Goal: Check status: Check status

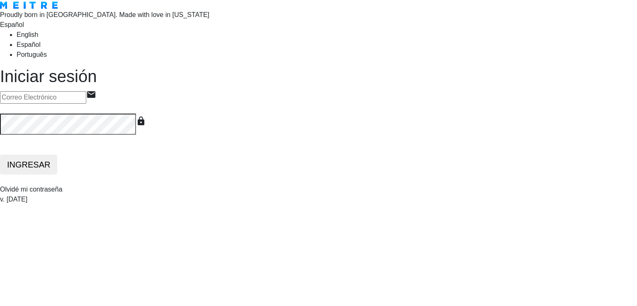
type input "[EMAIL_ADDRESS][DOMAIN_NAME]"
click at [57, 175] on button "INGRESAR" at bounding box center [28, 165] width 57 height 20
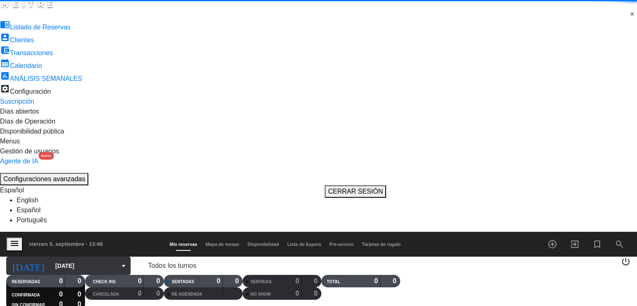
click at [76, 258] on input "[DATE]" at bounding box center [92, 265] width 82 height 15
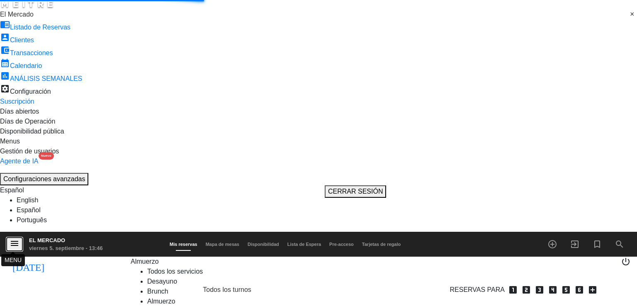
click at [15, 238] on icon "menu" at bounding box center [15, 243] width 10 height 10
click at [636, 19] on span at bounding box center [637, 15] width 0 height 10
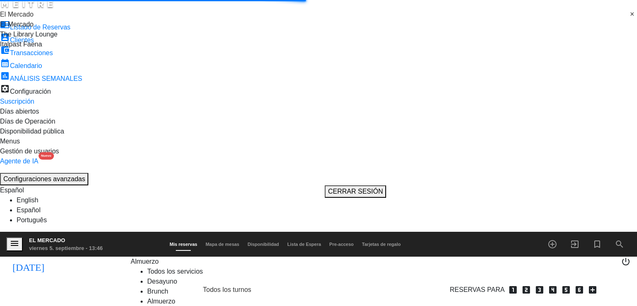
click at [76, 49] on div "Italpast Faena" at bounding box center [318, 44] width 637 height 10
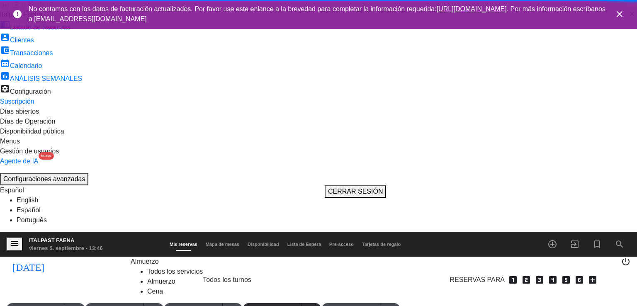
click at [617, 12] on icon "close" at bounding box center [619, 14] width 10 height 10
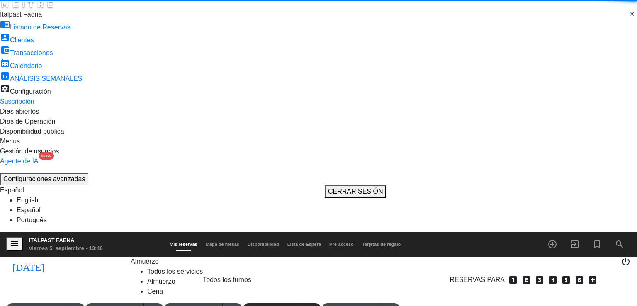
click at [131, 258] on span "Almuerzo" at bounding box center [145, 261] width 28 height 7
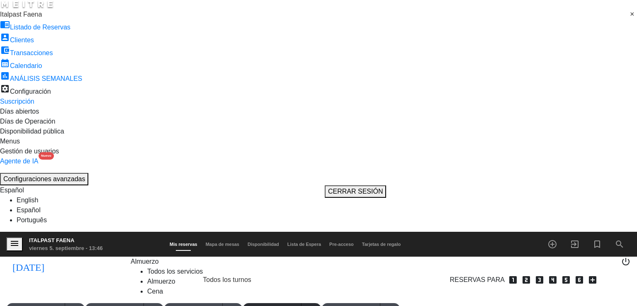
click at [136, 232] on div "menu Italpast Faena [DATE] 5. septiembre - 13:46 Mis reservas Mapa de mesas Dis…" at bounding box center [318, 286] width 637 height 108
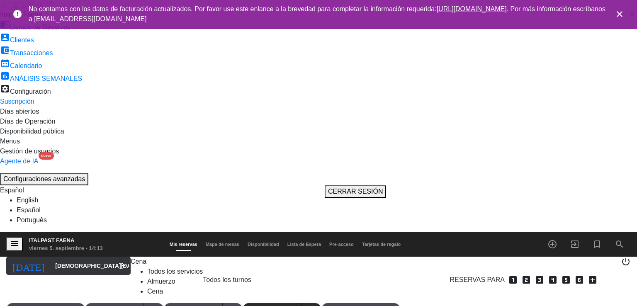
click at [67, 258] on input "[DEMOGRAPHIC_DATA][DATE]" at bounding box center [92, 265] width 82 height 15
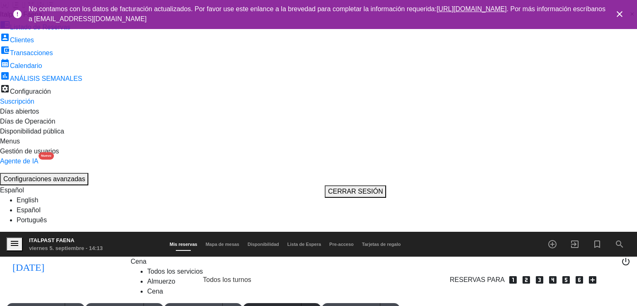
type input "[DATE]"
click at [620, 10] on icon "close" at bounding box center [619, 14] width 10 height 10
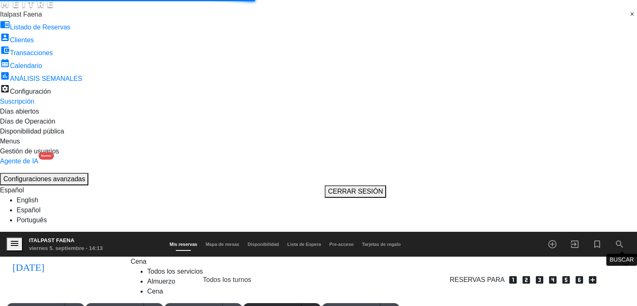
scroll to position [0, 0]
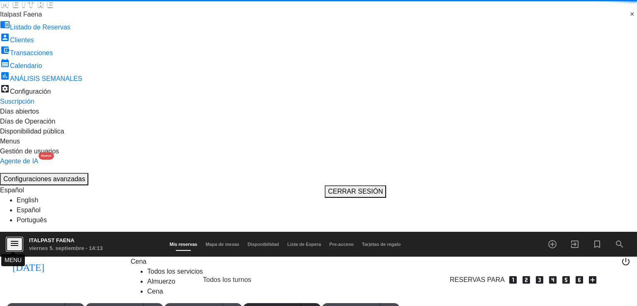
click at [10, 238] on icon "menu" at bounding box center [15, 243] width 10 height 10
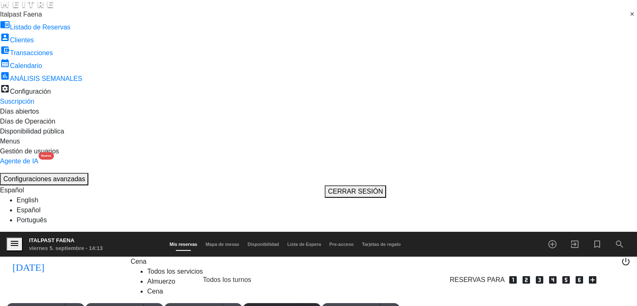
click at [42, 19] on div "× Italpast Faena" at bounding box center [21, 15] width 42 height 10
click at [78, 29] on div "El Mercado" at bounding box center [318, 24] width 637 height 10
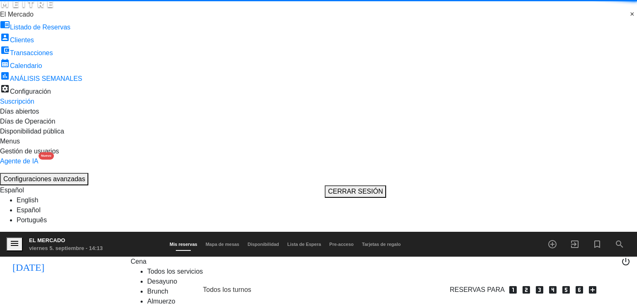
click at [131, 258] on span "Cena" at bounding box center [139, 261] width 16 height 7
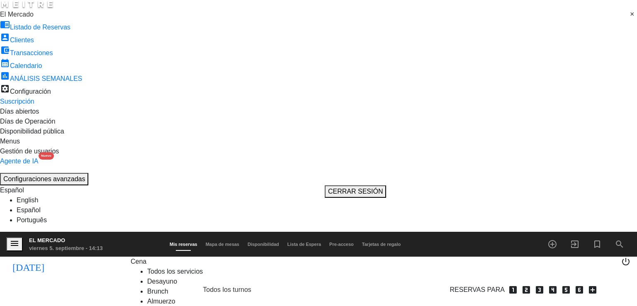
click at [117, 232] on div "menu El Mercado [DATE] 5. septiembre - 14:13 Mis reservas Mapa de mesas Disponi…" at bounding box center [318, 296] width 637 height 128
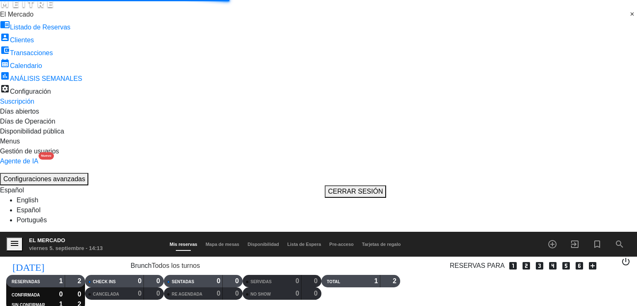
click at [131, 262] on span "Brunch" at bounding box center [141, 265] width 21 height 7
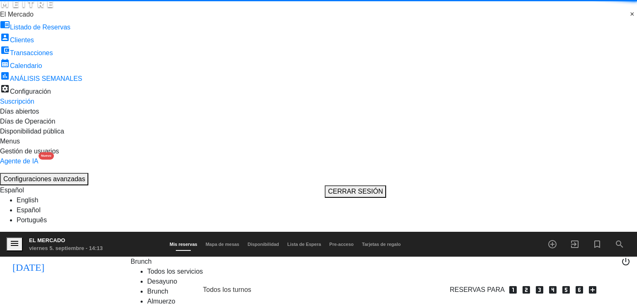
click at [134, 258] on span "Brunch" at bounding box center [141, 261] width 21 height 7
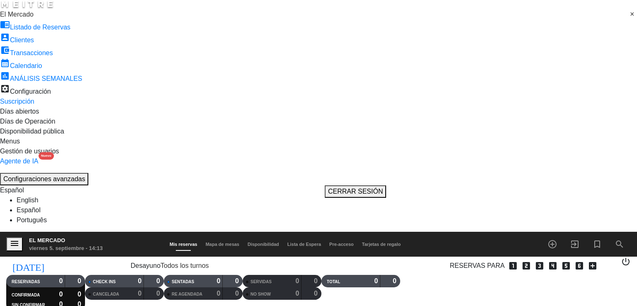
click at [132, 232] on div "menu El Mercado [DATE] 5. septiembre - 14:13 Mis reservas Mapa de mesas Disponi…" at bounding box center [318, 272] width 637 height 80
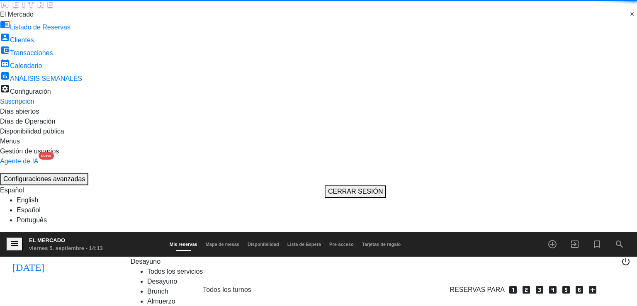
click at [136, 258] on span "Desayuno" at bounding box center [146, 261] width 30 height 7
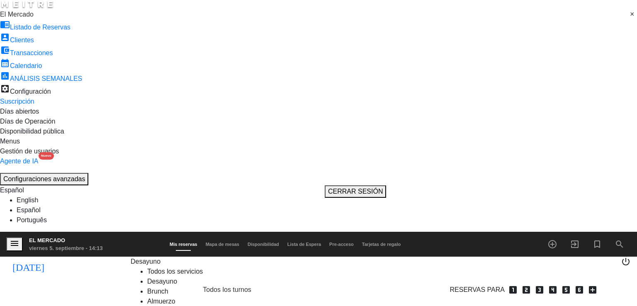
click at [129, 232] on div "menu El Mercado [DATE] 5. septiembre - 14:13 Mis reservas Mapa de mesas Disponi…" at bounding box center [318, 296] width 637 height 128
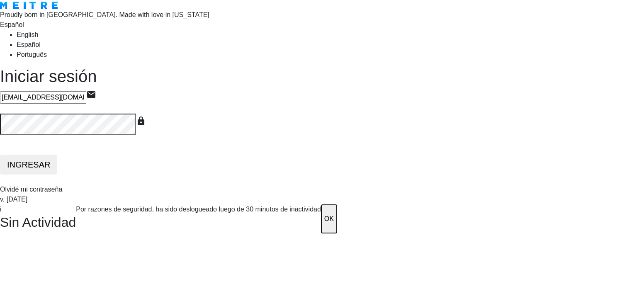
click at [321, 204] on button "OK" at bounding box center [329, 218] width 16 height 29
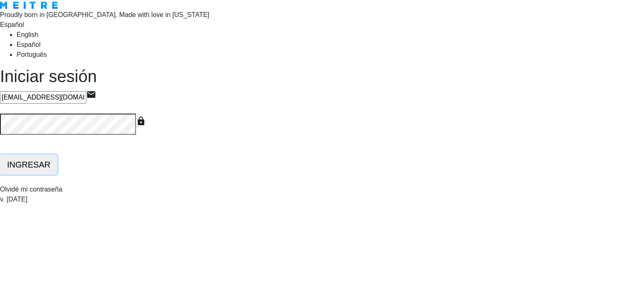
click at [57, 175] on button "INGRESAR" at bounding box center [28, 165] width 57 height 20
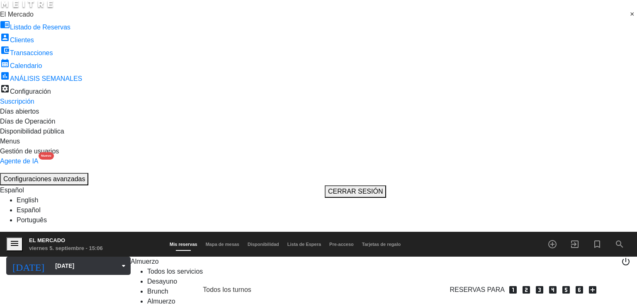
click at [63, 258] on input "[DATE]" at bounding box center [92, 265] width 82 height 15
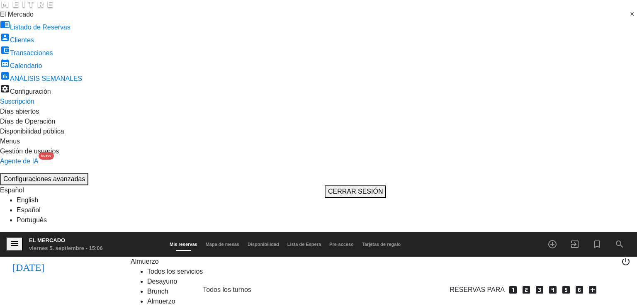
type input "[DATE]"
